Goal: Task Accomplishment & Management: Manage account settings

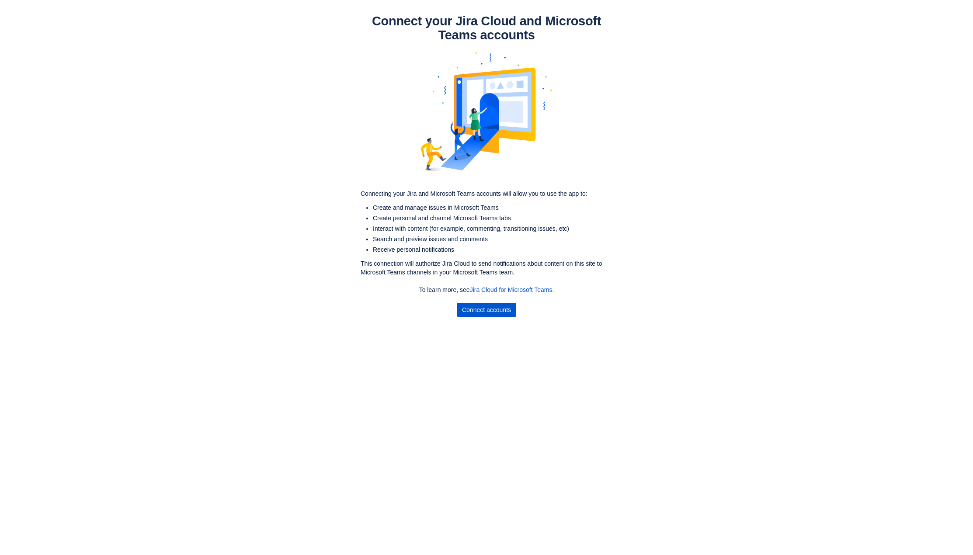
click at [488, 312] on span "Connect accounts" at bounding box center [486, 310] width 49 height 14
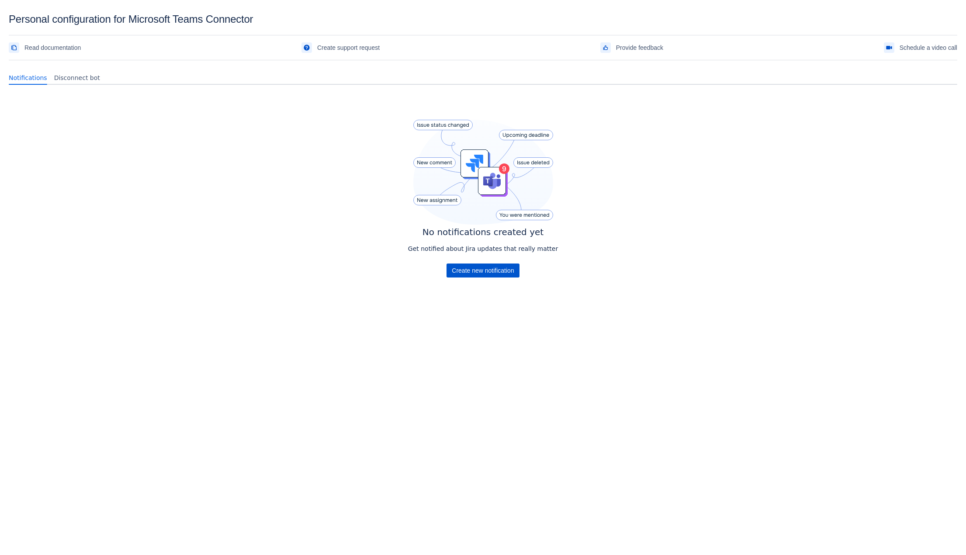
click at [486, 263] on span "Create new notification" at bounding box center [483, 270] width 62 height 14
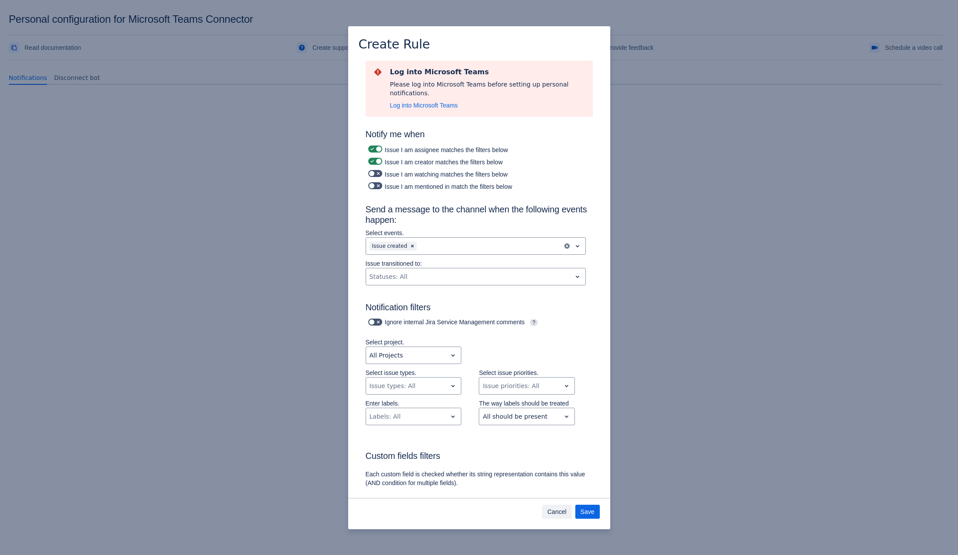
click at [554, 516] on span "Cancel" at bounding box center [556, 512] width 19 height 14
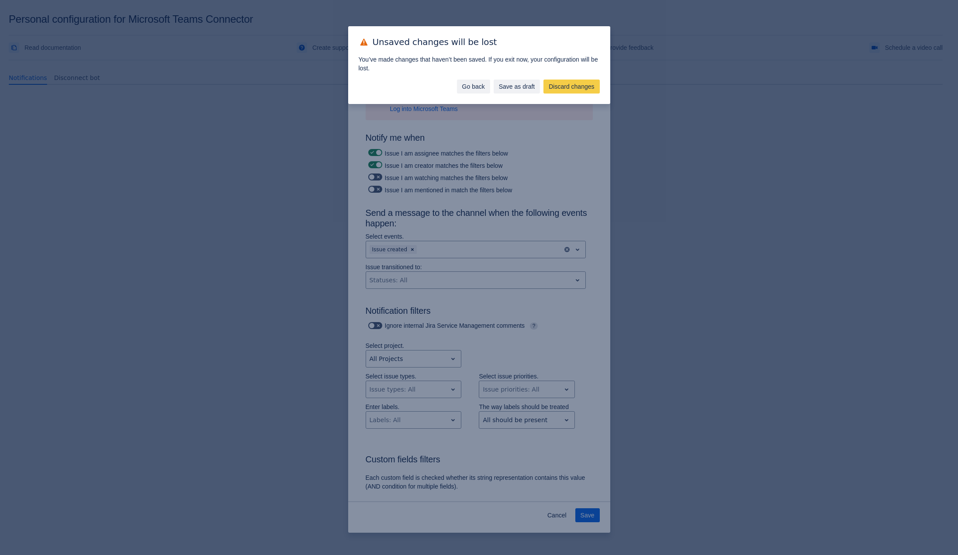
click at [479, 90] on span "Go back" at bounding box center [473, 87] width 23 height 14
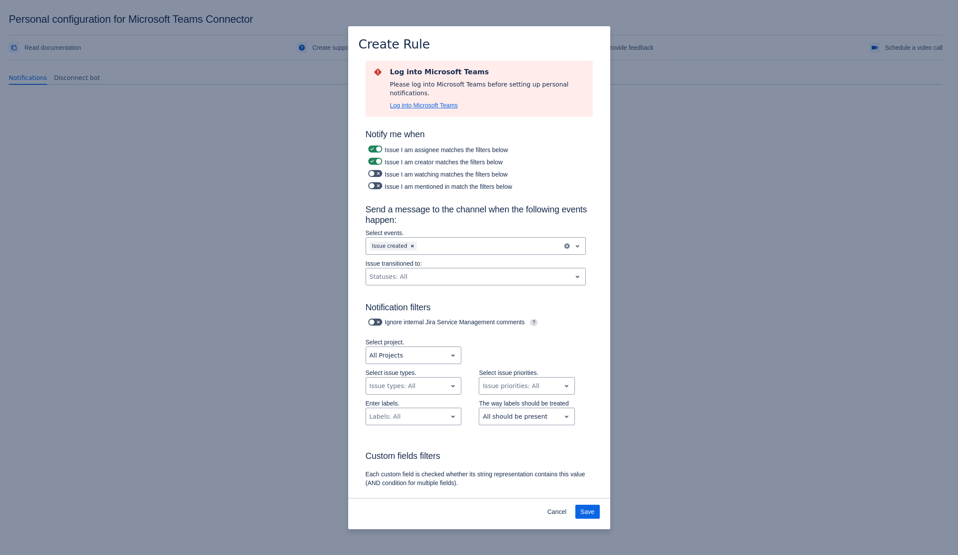
click at [428, 102] on span "Log into Microsoft Teams" at bounding box center [424, 105] width 68 height 9
click at [559, 512] on span "Cancel" at bounding box center [556, 512] width 19 height 14
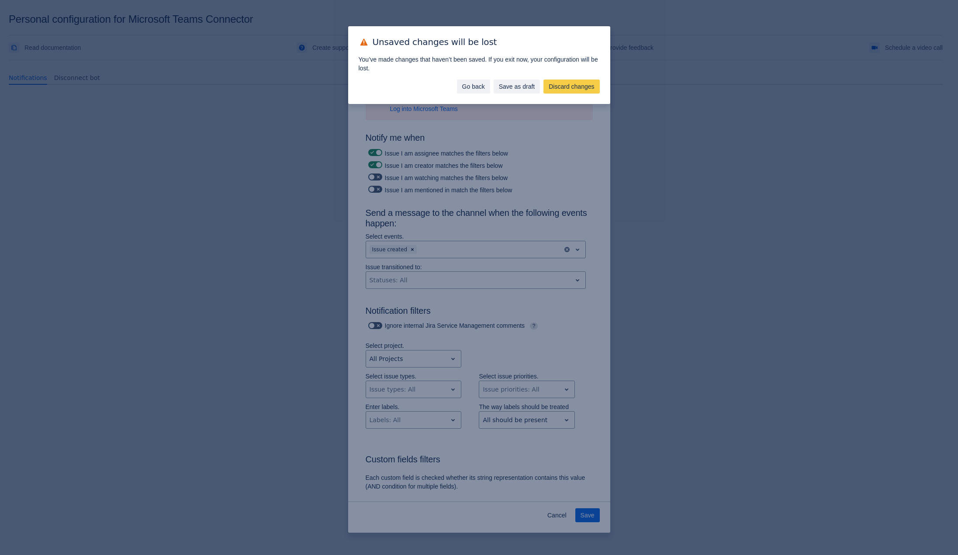
click at [466, 87] on span "Go back" at bounding box center [473, 87] width 23 height 14
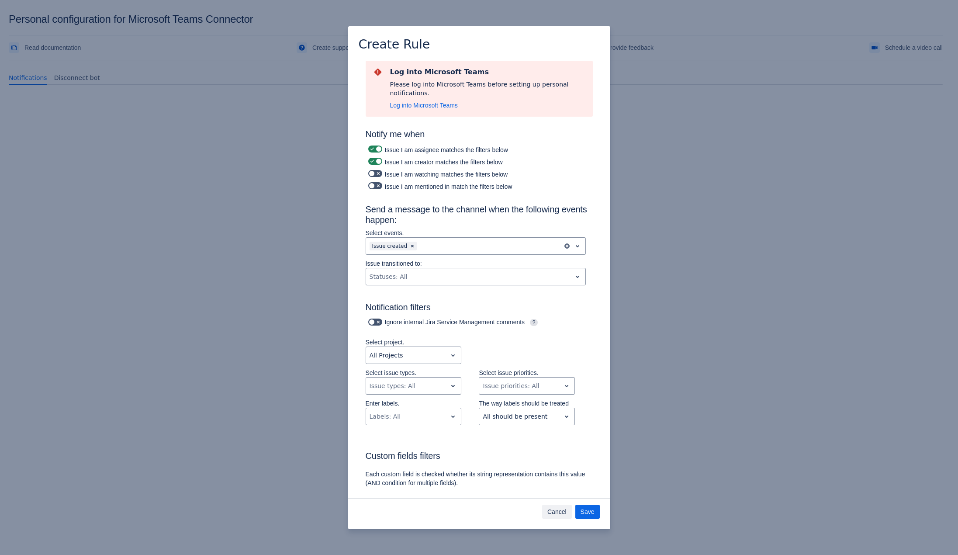
click at [561, 507] on span "Cancel" at bounding box center [556, 512] width 19 height 14
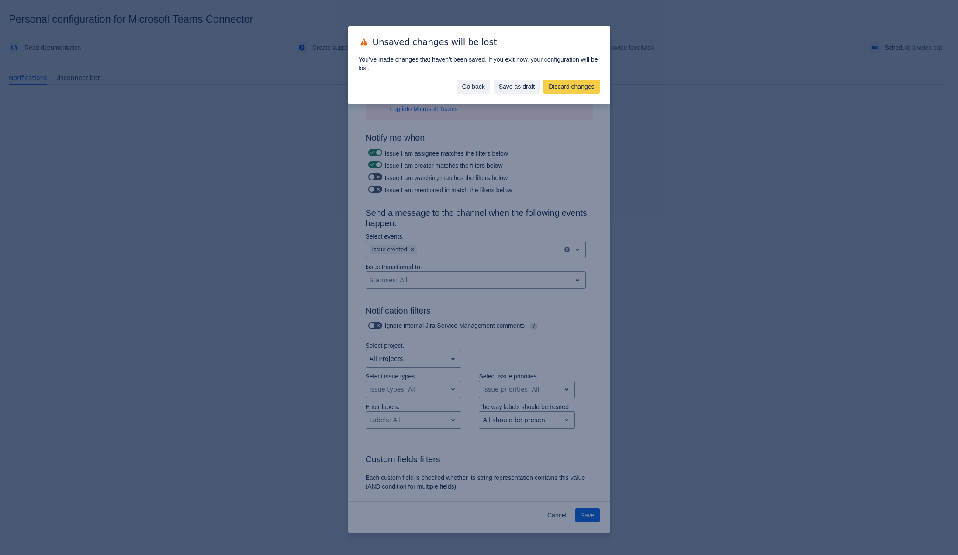
click at [462, 89] on span "Go back" at bounding box center [473, 87] width 23 height 14
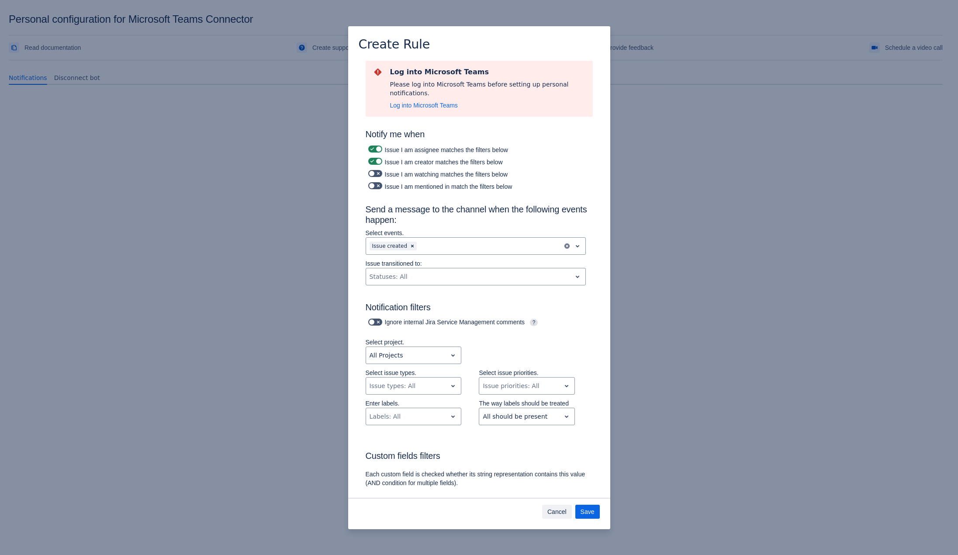
click at [557, 517] on span "Cancel" at bounding box center [556, 512] width 19 height 14
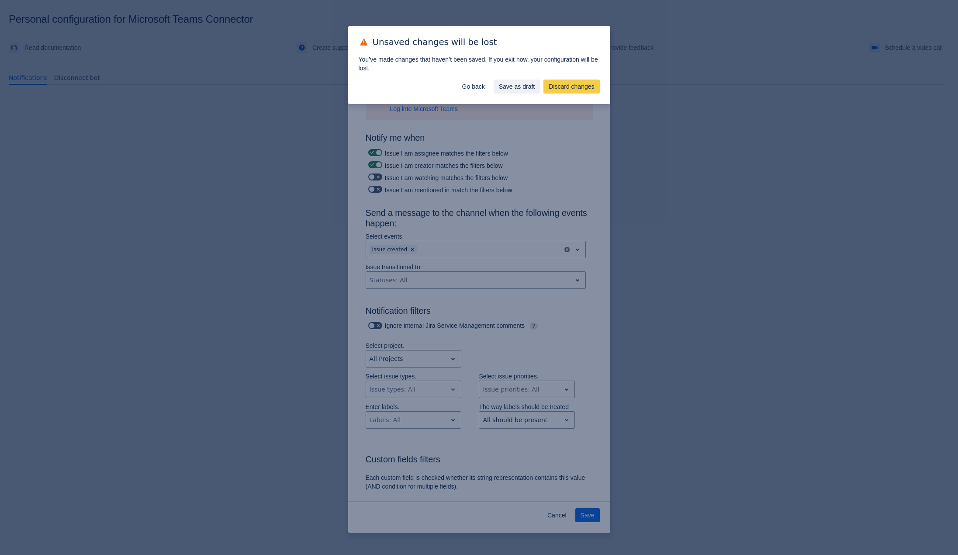
click at [576, 71] on div "You’ve made changes that haven’t been saved. If you exit now, your configuratio…" at bounding box center [479, 63] width 262 height 19
click at [575, 81] on span "Discard changes" at bounding box center [571, 87] width 45 height 14
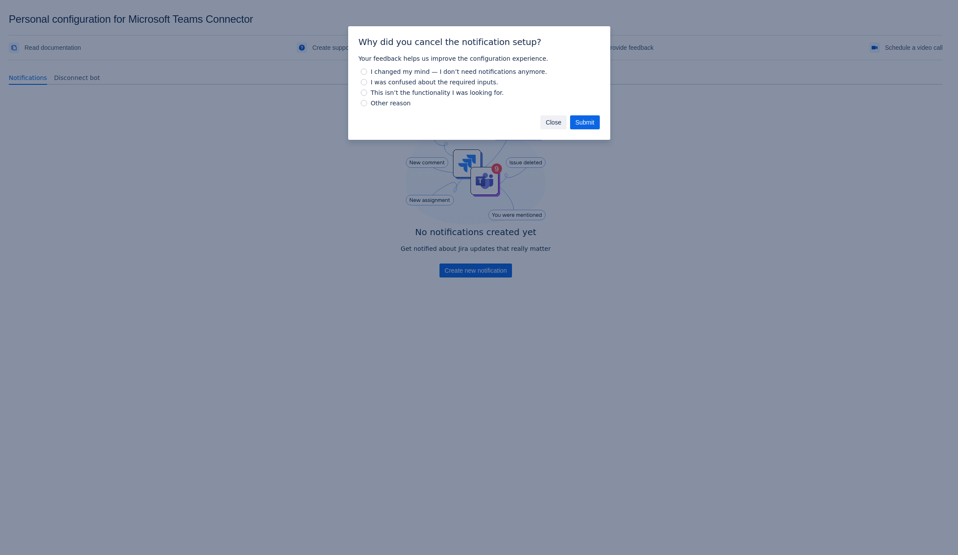
click at [547, 120] on span "Close" at bounding box center [554, 122] width 16 height 14
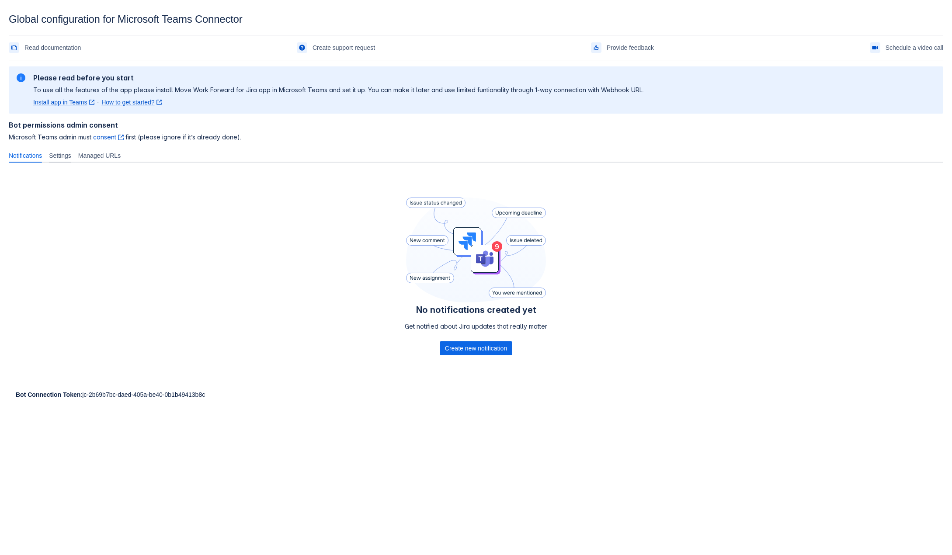
click at [69, 156] on span "Settings" at bounding box center [60, 155] width 22 height 9
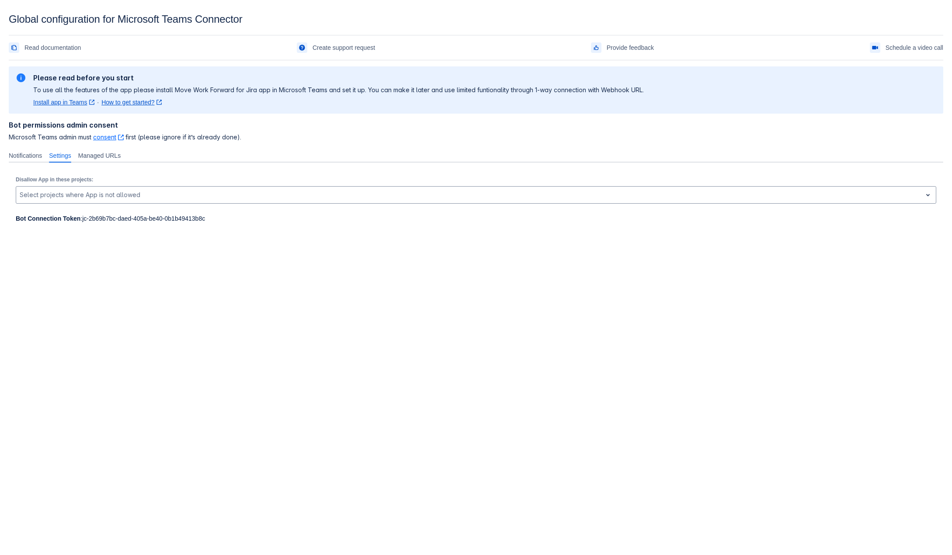
click at [100, 138] on link "consent ﻿ , (opens new window)" at bounding box center [108, 136] width 31 height 7
click at [321, 306] on body "Global configuration for Microsoft Teams Connector Read documentation Create su…" at bounding box center [476, 290] width 952 height 555
click at [128, 253] on body "Global configuration for Microsoft Teams Connector Read documentation Create su…" at bounding box center [476, 290] width 952 height 555
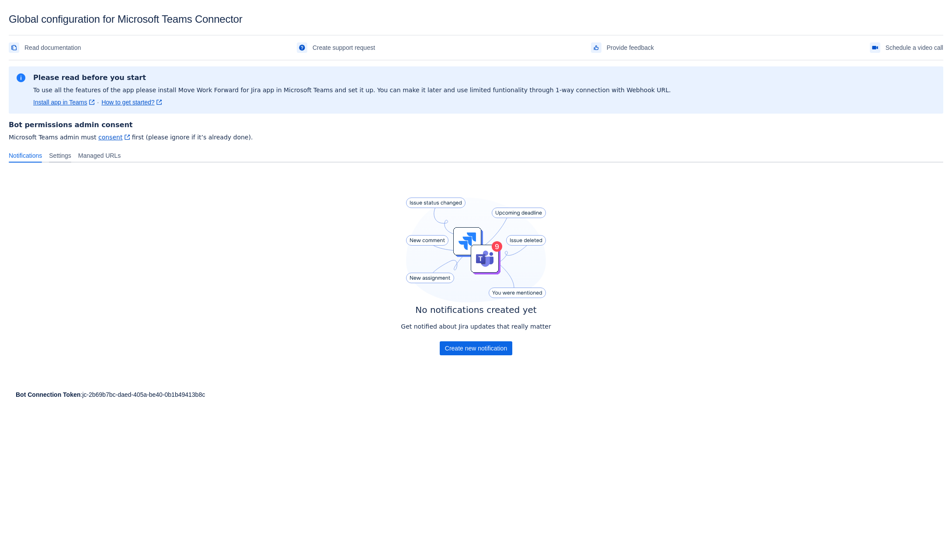
click at [69, 157] on span "Settings" at bounding box center [60, 155] width 22 height 9
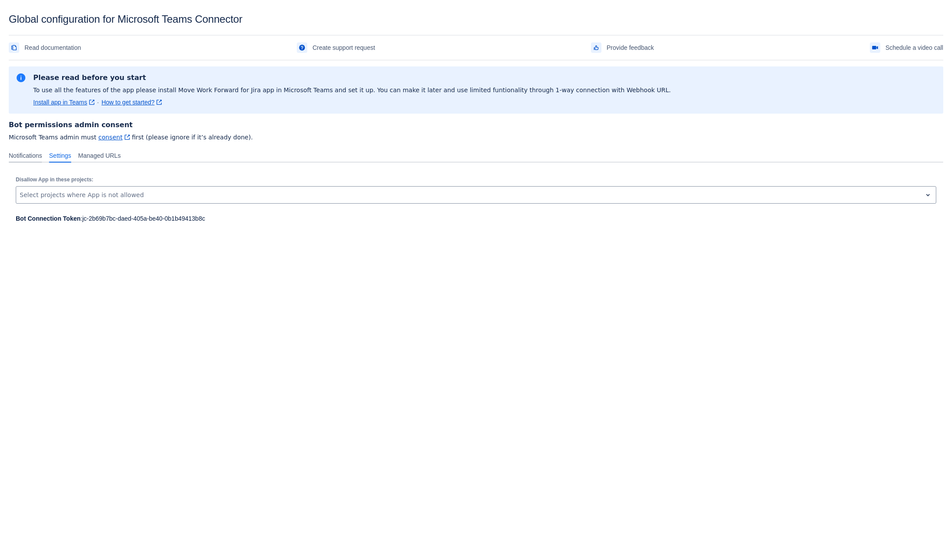
click at [42, 155] on span "Notifications" at bounding box center [25, 155] width 33 height 9
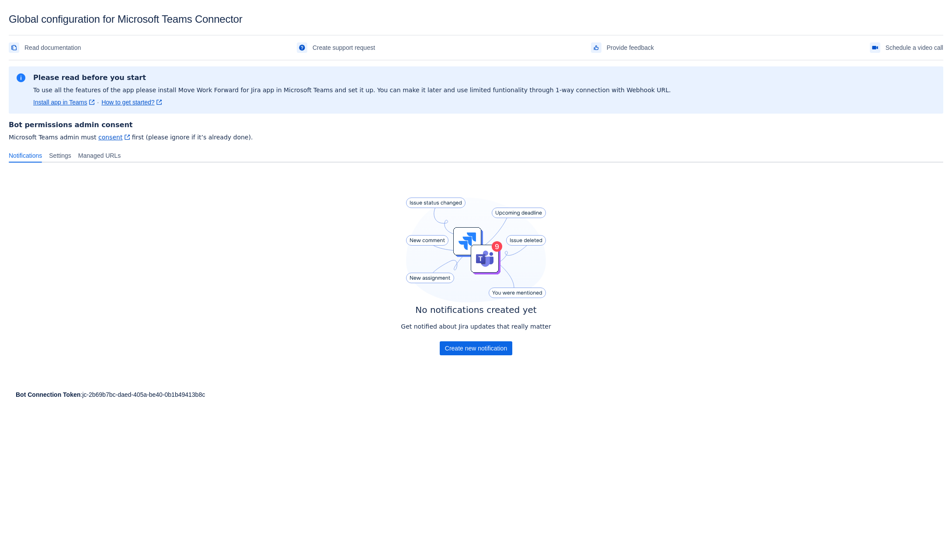
click at [301, 308] on div "No notifications created yet Get notified about Jira updates that really matter…" at bounding box center [476, 278] width 934 height 217
click at [457, 350] on span "Create new notification" at bounding box center [476, 348] width 62 height 14
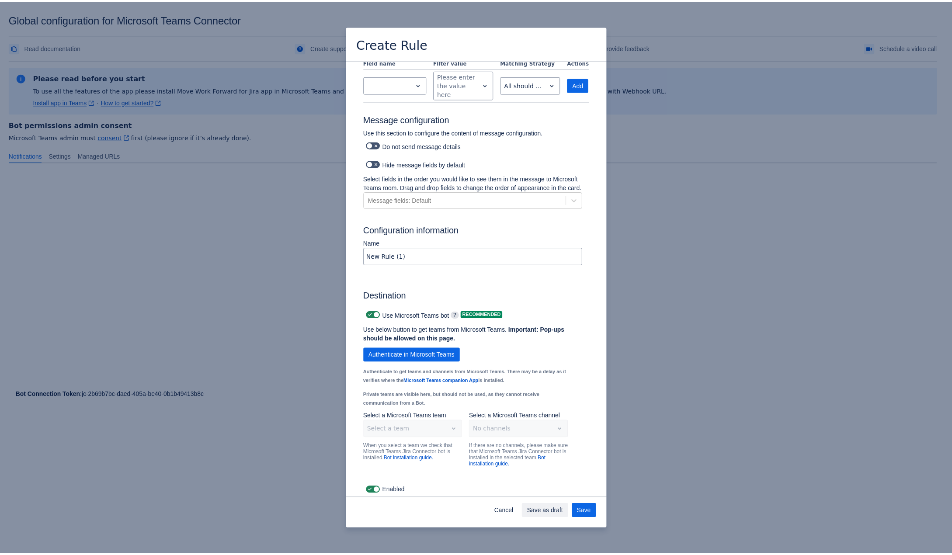
scroll to position [416, 0]
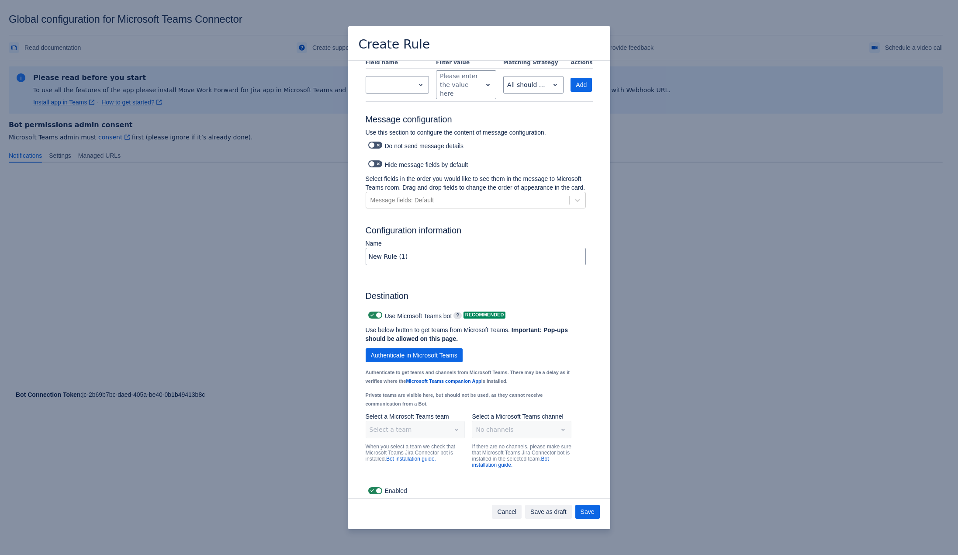
click at [516, 514] on button "Cancel" at bounding box center [507, 512] width 30 height 14
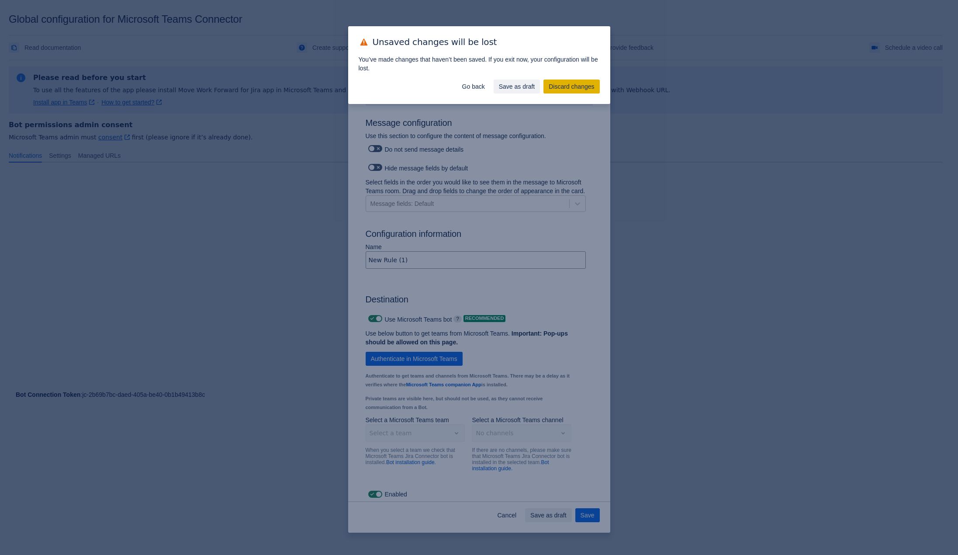
click at [557, 89] on span "Discard changes" at bounding box center [571, 87] width 45 height 14
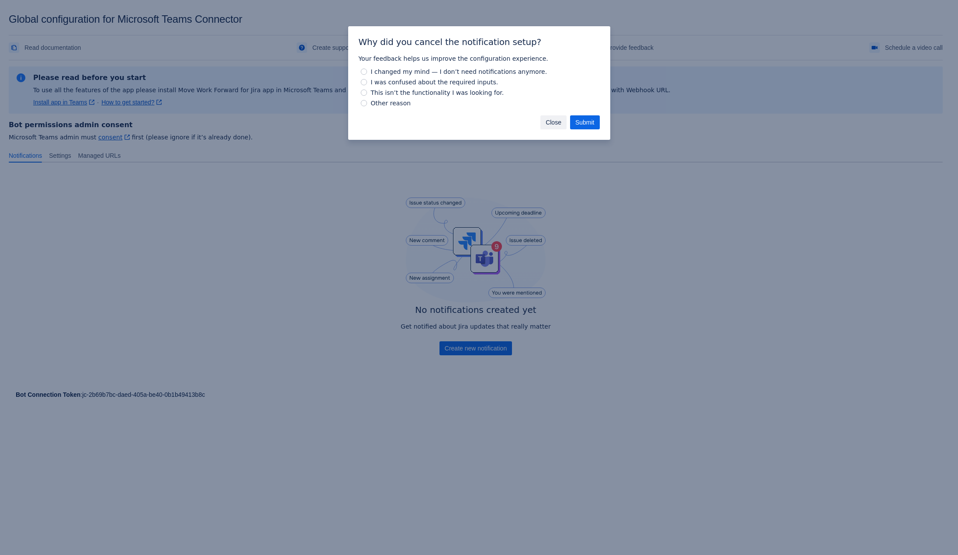
click at [562, 124] on button "Close" at bounding box center [553, 122] width 26 height 14
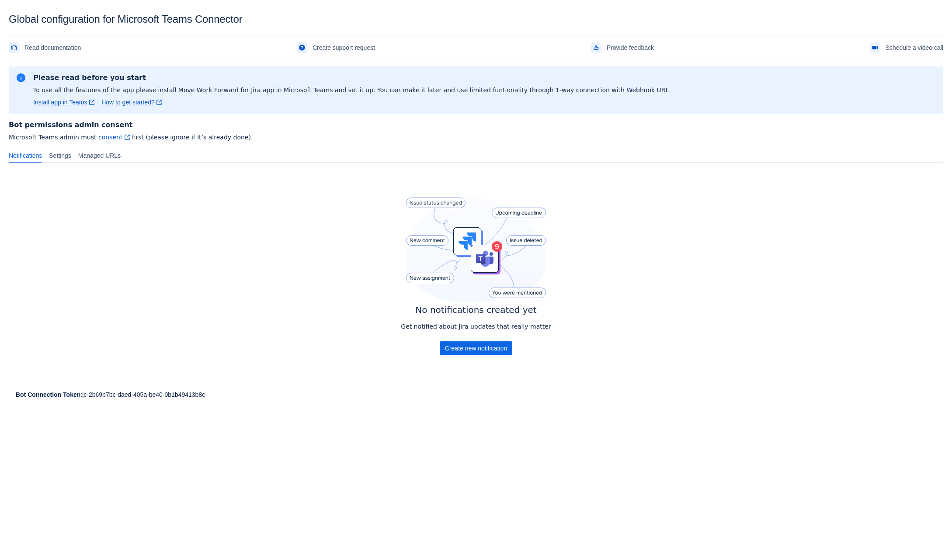
drag, startPoint x: 398, startPoint y: 372, endPoint x: 389, endPoint y: 374, distance: 9.8
click at [398, 372] on div "No notifications created yet Get notified about Jira updates that really matter…" at bounding box center [476, 278] width 934 height 217
